Goal: Information Seeking & Learning: Learn about a topic

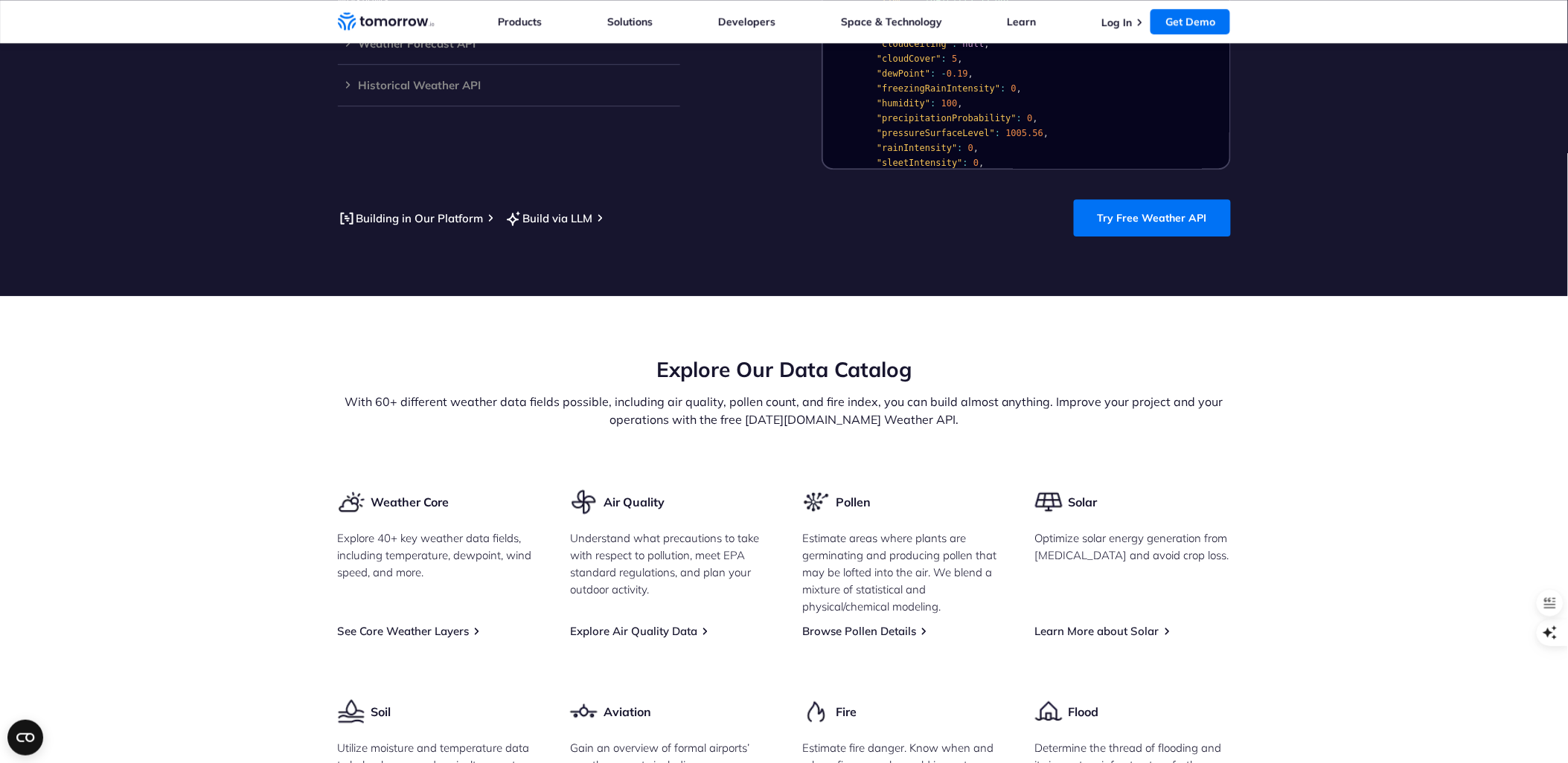
scroll to position [1736, 0]
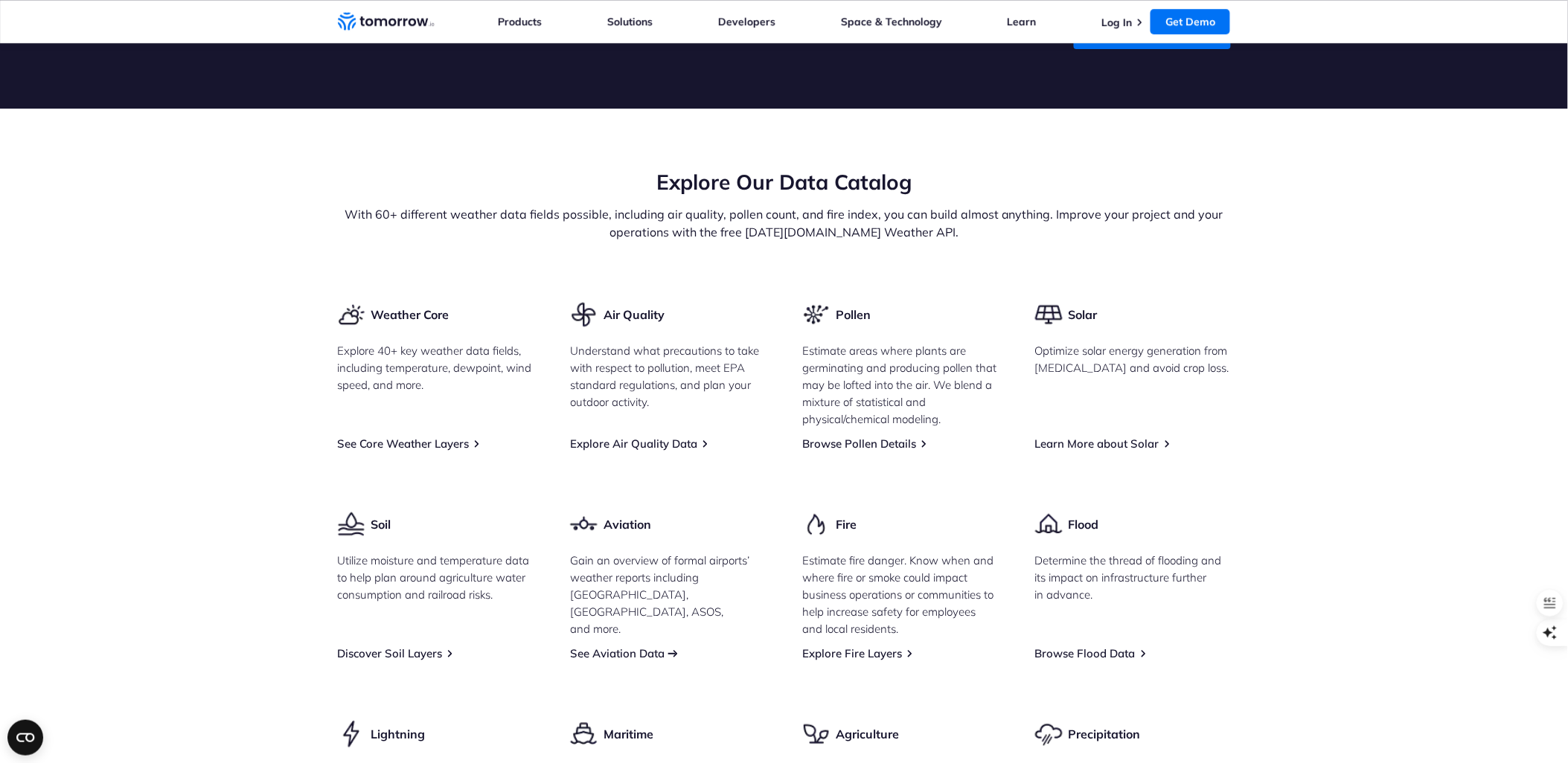
click at [630, 647] on link "See Aviation Data" at bounding box center [617, 653] width 95 height 14
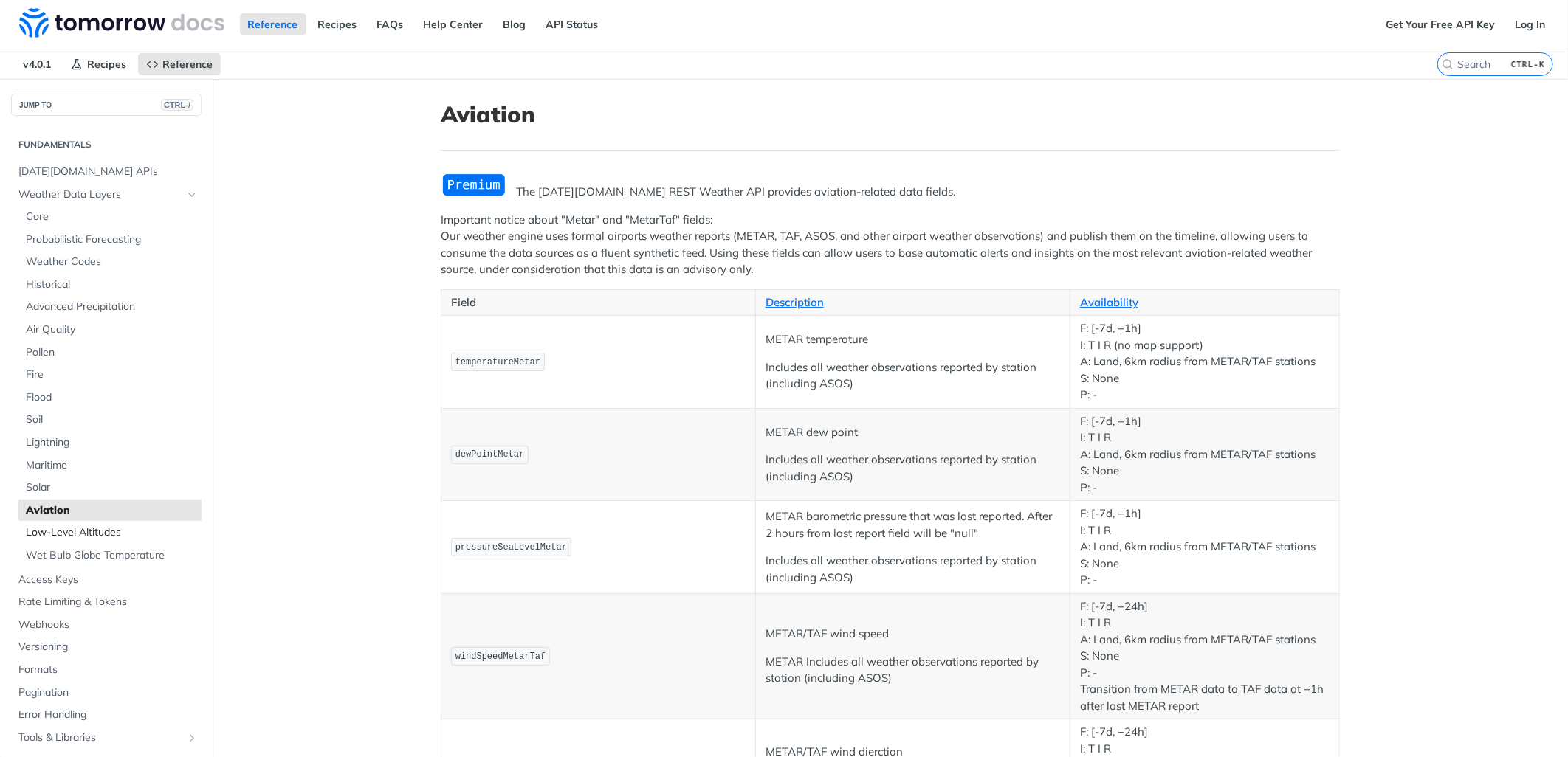
click at [93, 526] on span "Low-Level Altitudes" at bounding box center [112, 533] width 172 height 15
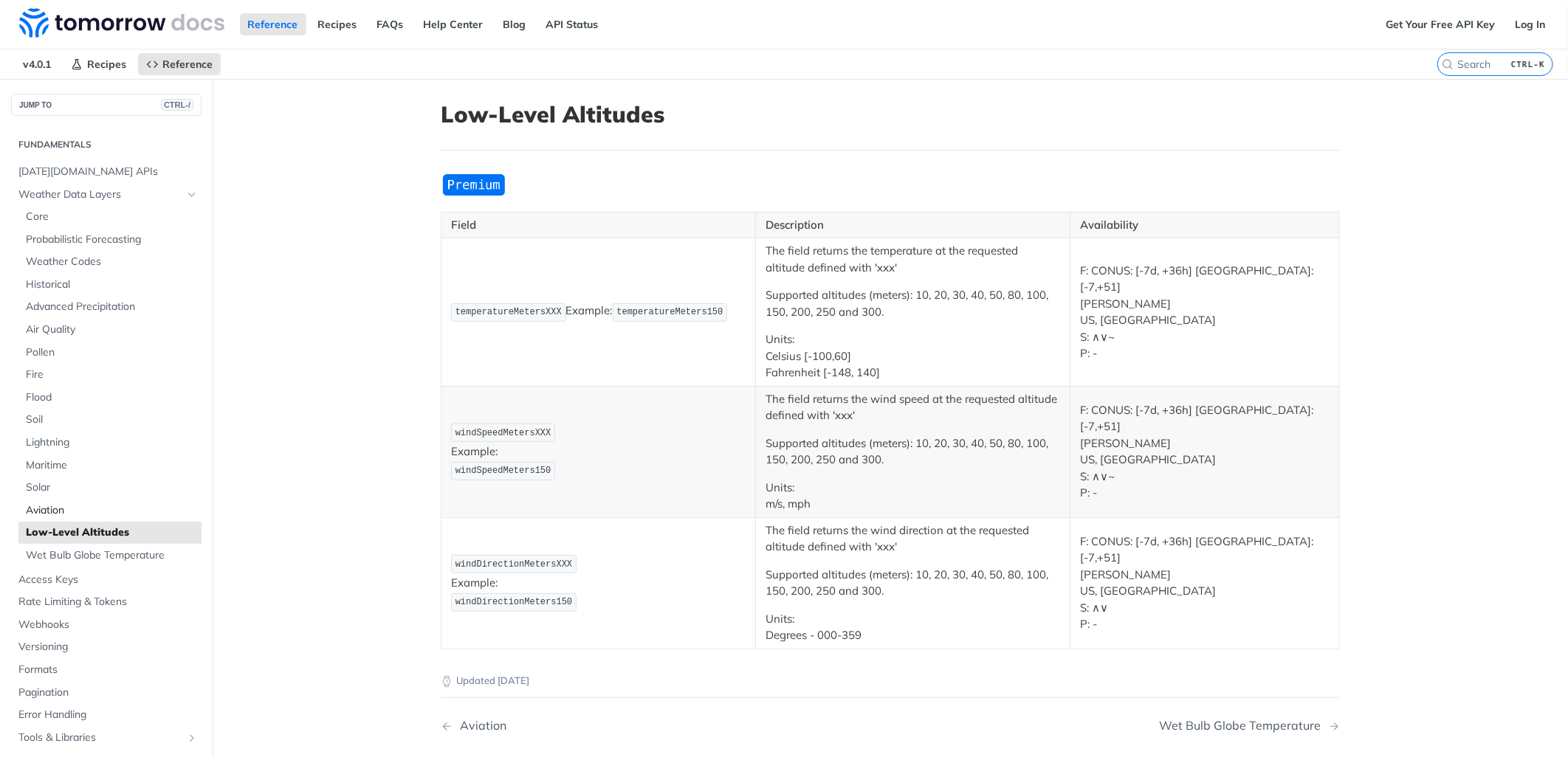
click at [72, 501] on link "Aviation" at bounding box center [110, 510] width 183 height 22
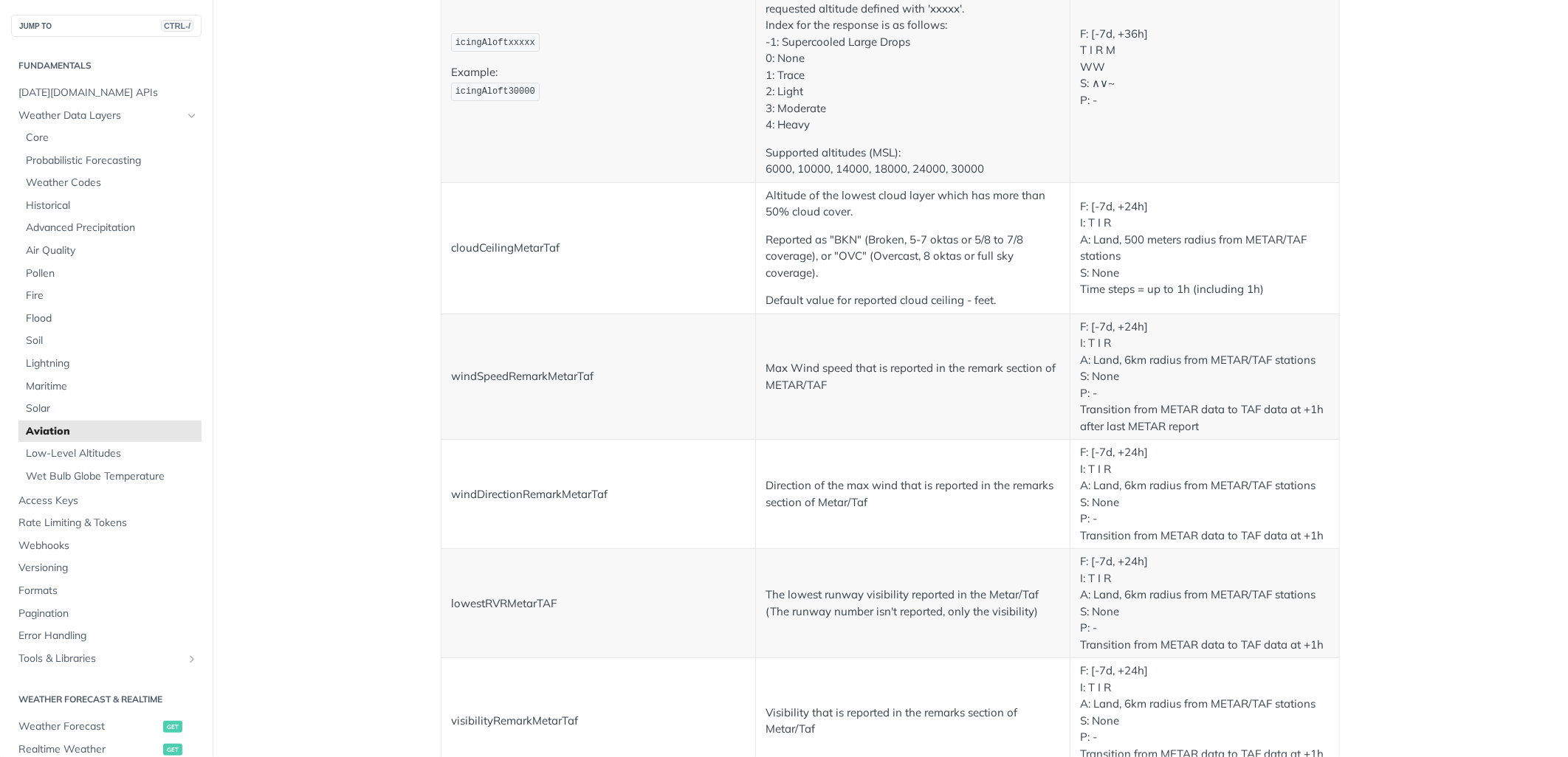
scroll to position [2152, 0]
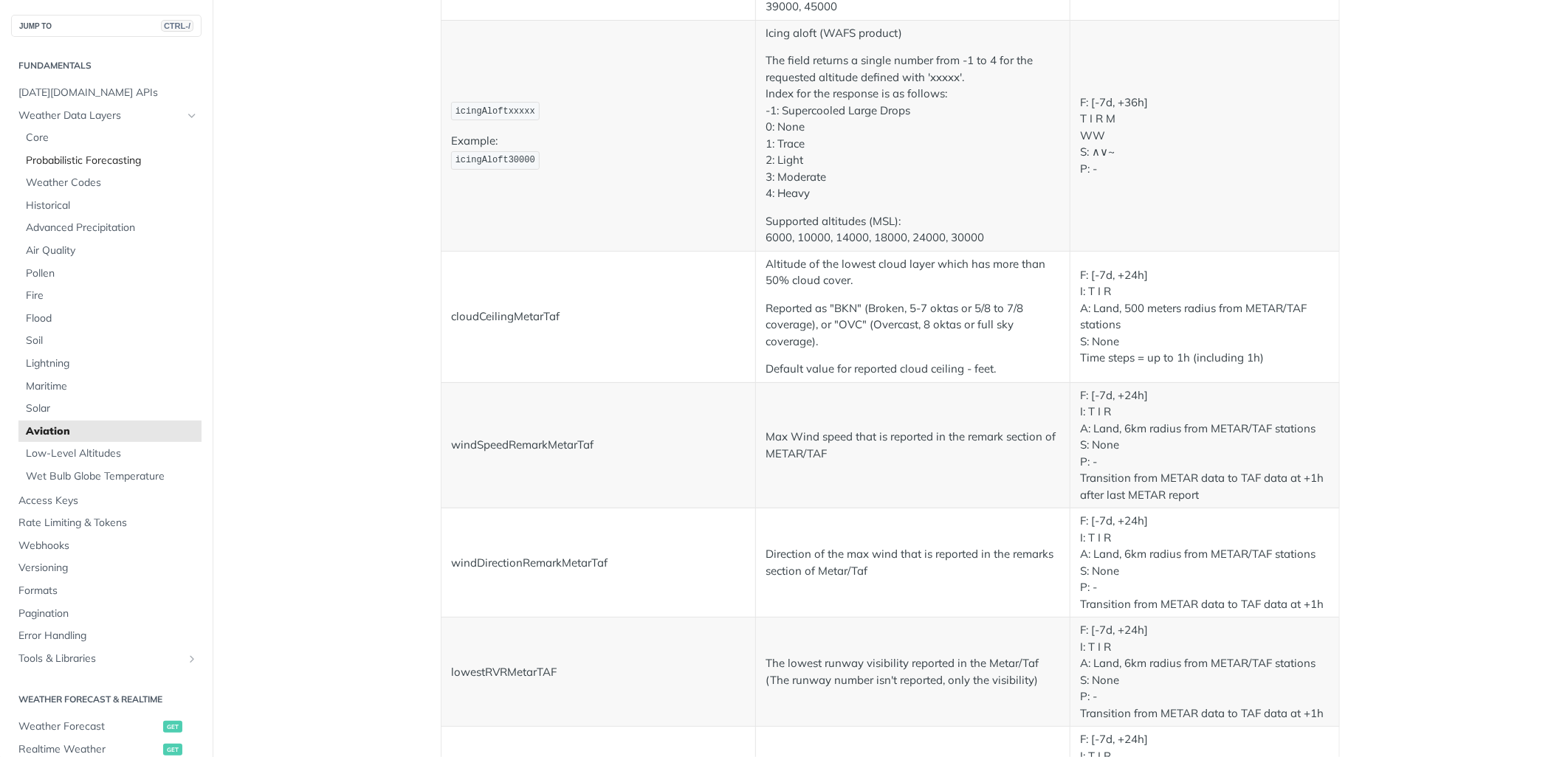
click at [125, 156] on span "Probabilistic Forecasting" at bounding box center [112, 161] width 172 height 15
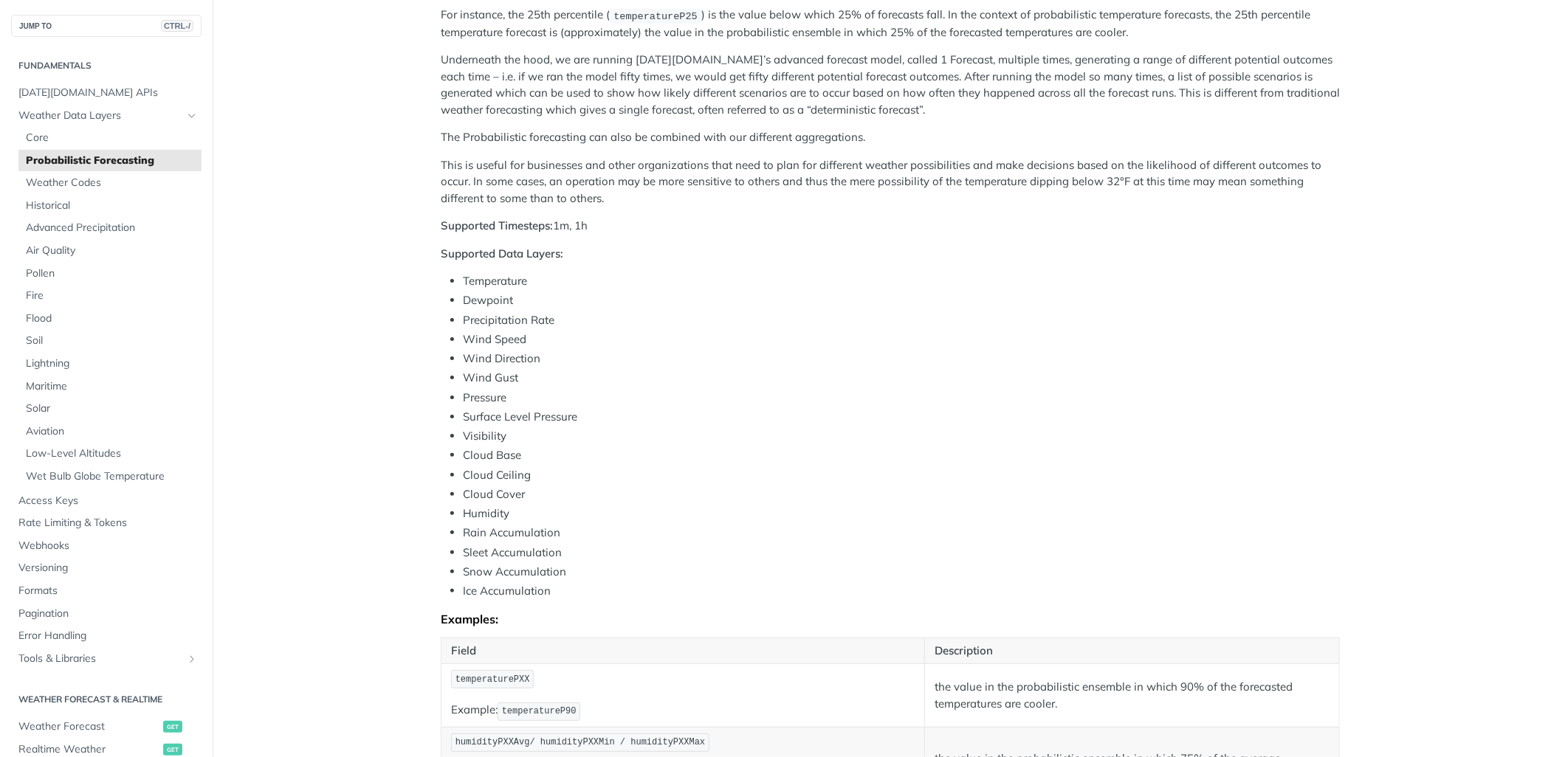
scroll to position [327, 0]
